Goal: Find specific page/section: Find specific page/section

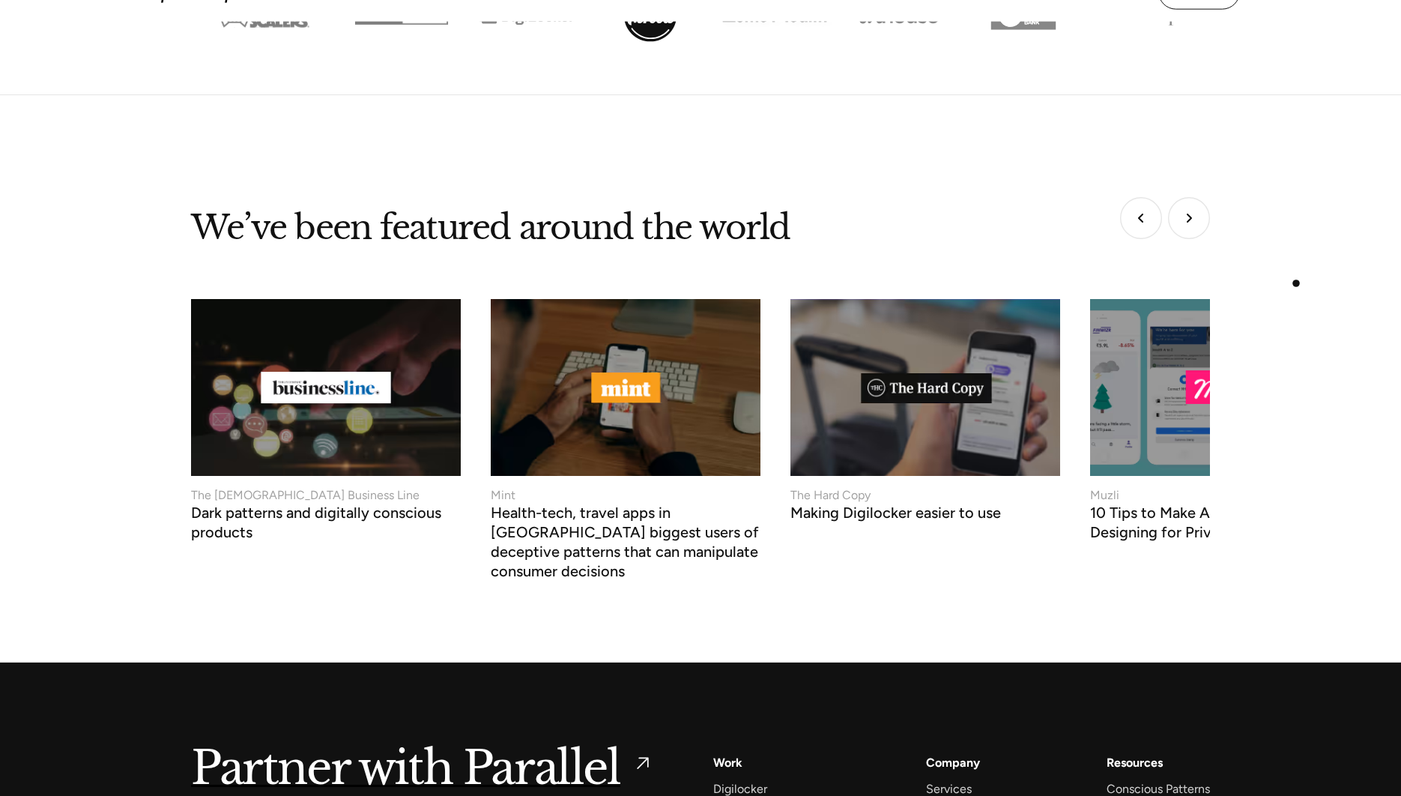
scroll to position [6267, 0]
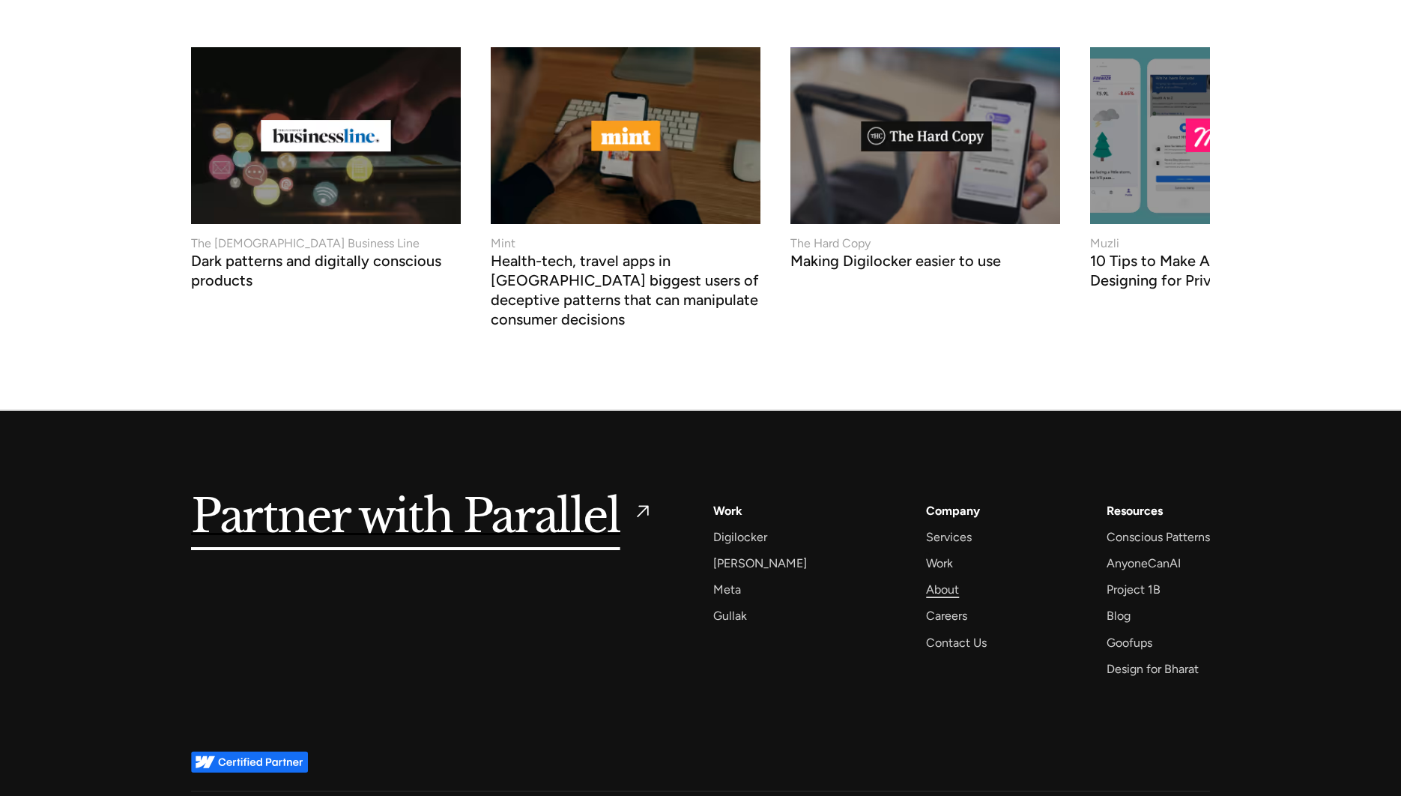
click at [927, 579] on div "About" at bounding box center [942, 589] width 33 height 20
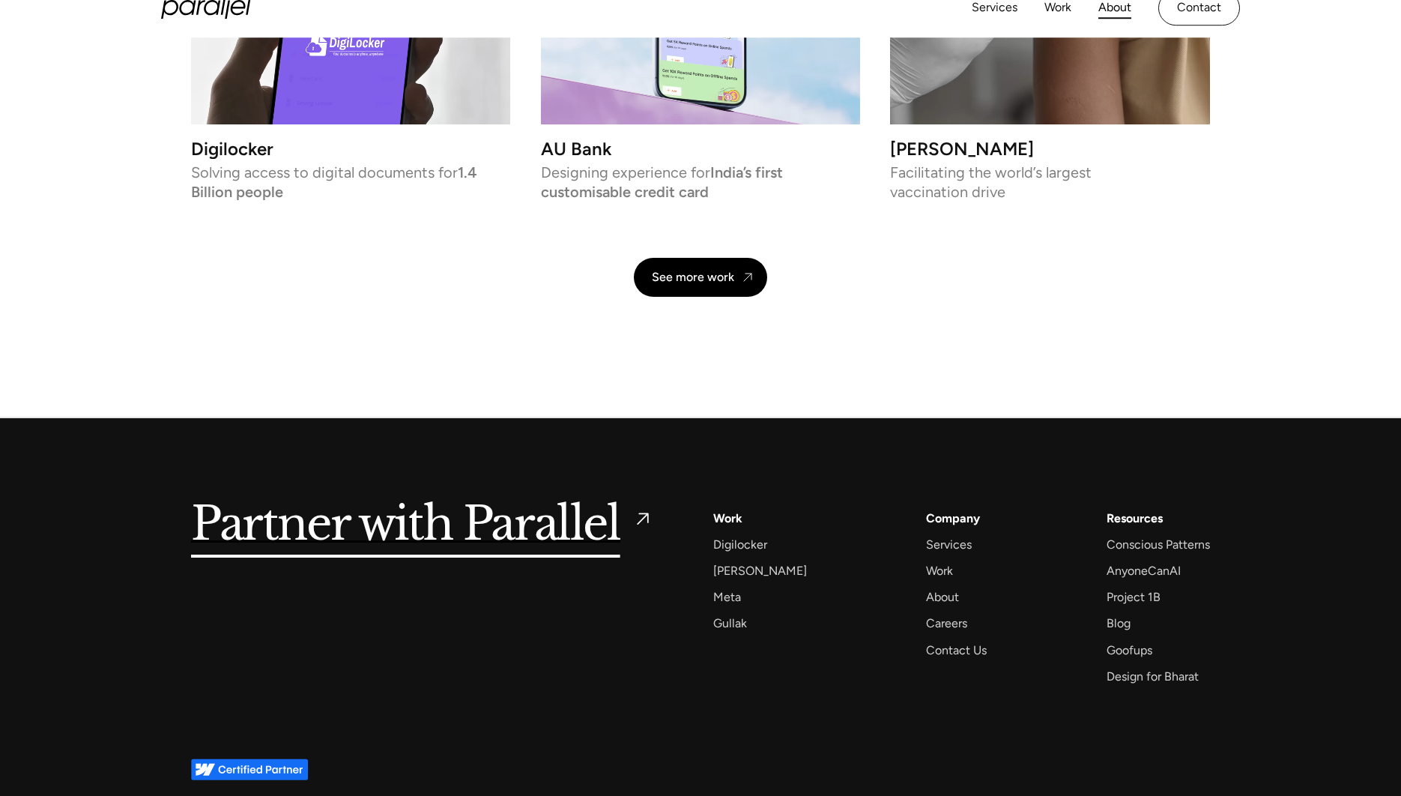
scroll to position [3475, 0]
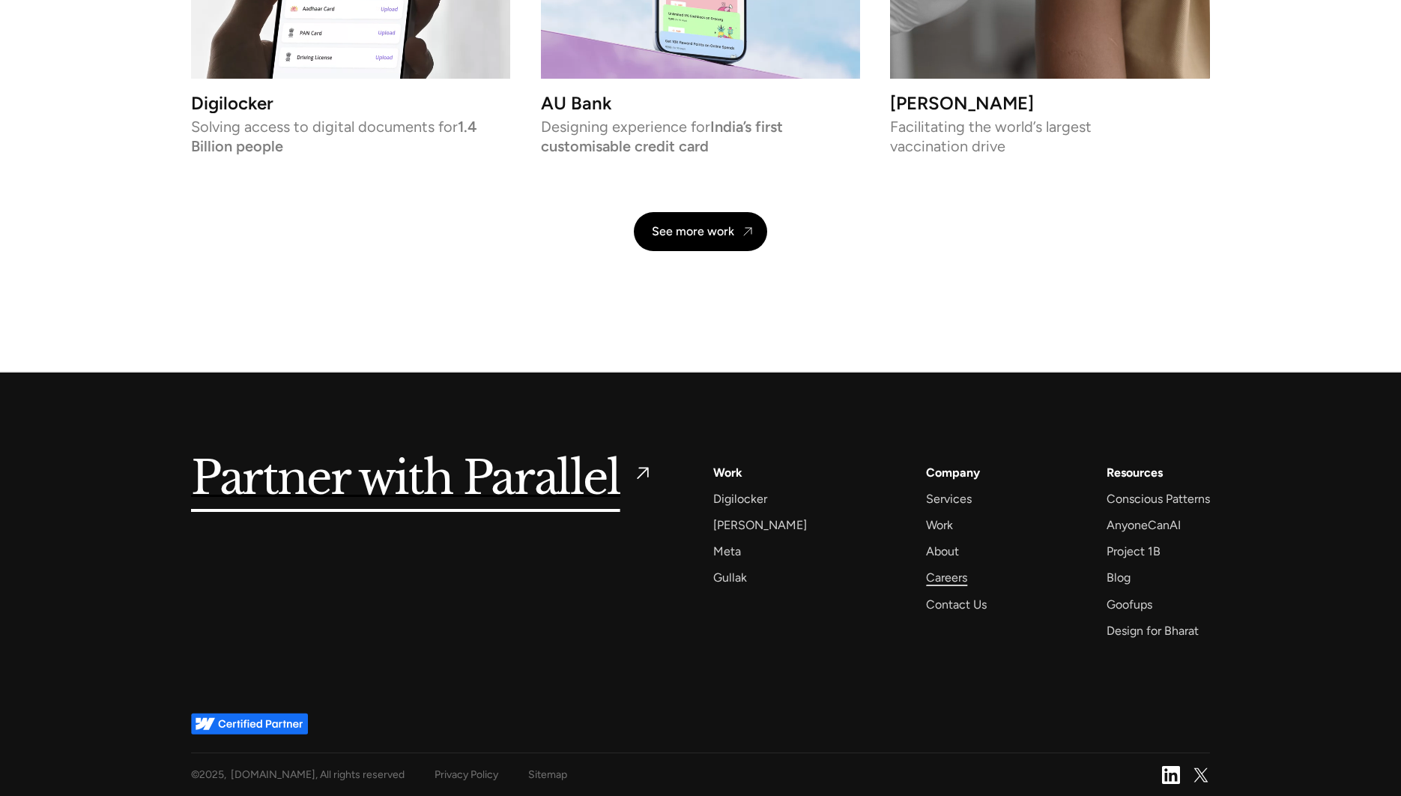
click at [926, 582] on div "Careers" at bounding box center [946, 577] width 41 height 20
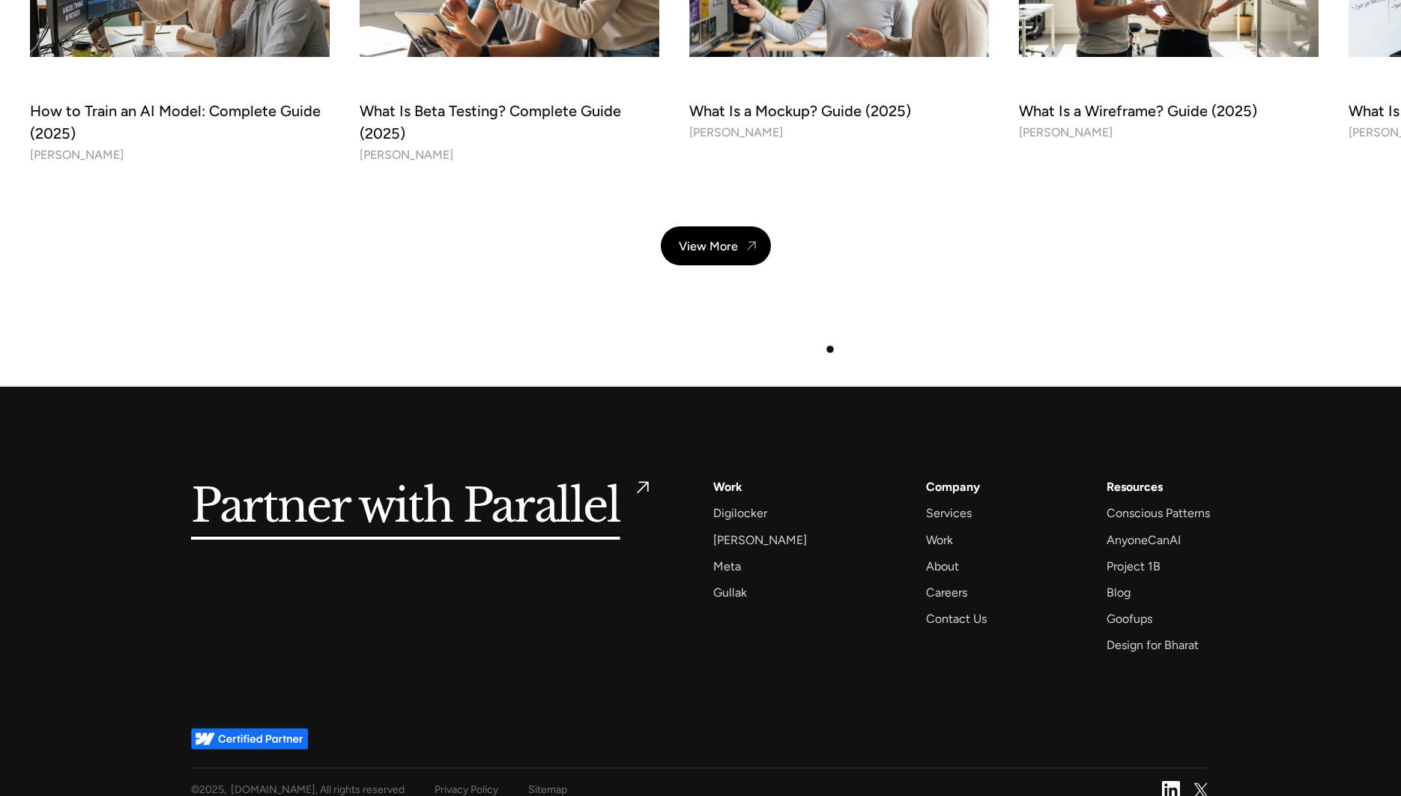
scroll to position [5393, 0]
